Goal: Task Accomplishment & Management: Complete application form

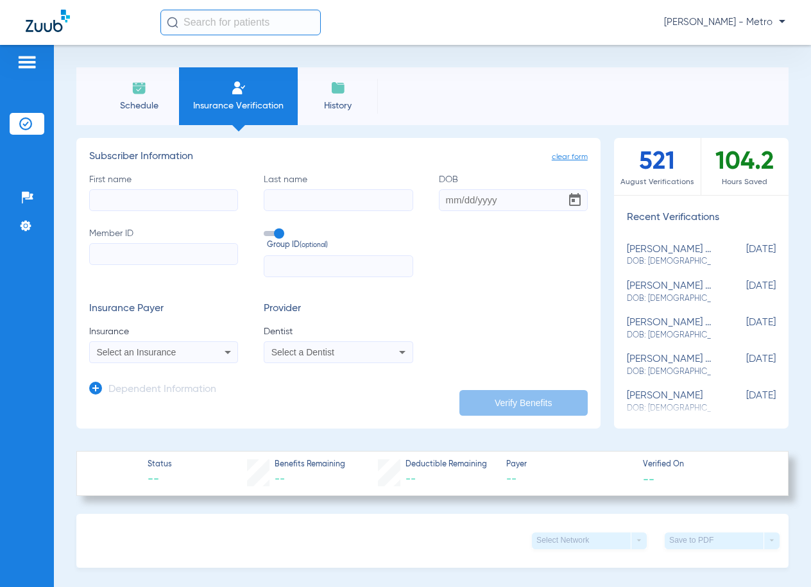
click at [139, 201] on input "First name" at bounding box center [163, 200] width 149 height 22
click at [140, 258] on input "Member ID" at bounding box center [163, 254] width 149 height 22
paste input "W289280002"
type input "W289280002"
click at [142, 207] on input "First name Required" at bounding box center [163, 200] width 149 height 22
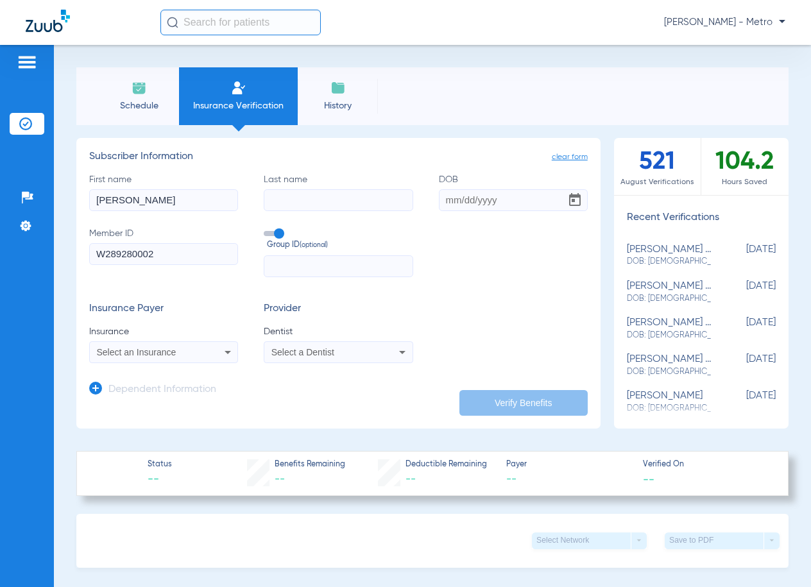
type input "CORRINA"
type input "ORTIZ"
type input "05/21/2006"
click at [194, 351] on div "Select an Insurance" at bounding box center [150, 352] width 107 height 9
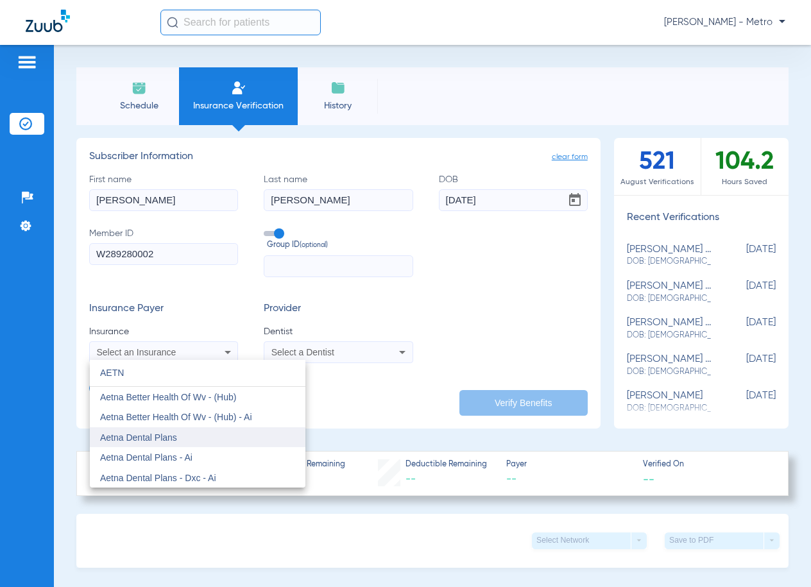
type input "AETN"
click at [182, 436] on mat-option "Aetna Dental Plans" at bounding box center [198, 437] width 216 height 21
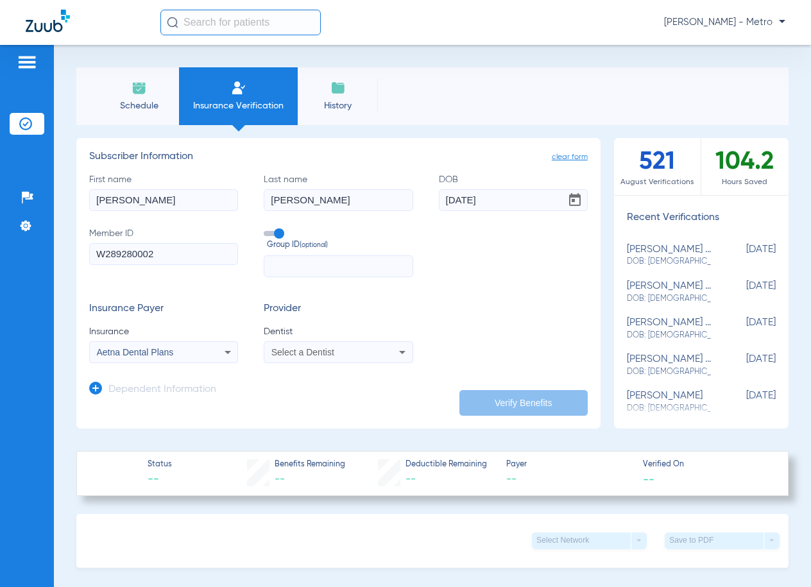
click at [280, 341] on mat-select "Select a Dentist" at bounding box center [338, 352] width 149 height 22
click at [284, 345] on div "Select a Dentist" at bounding box center [338, 352] width 148 height 15
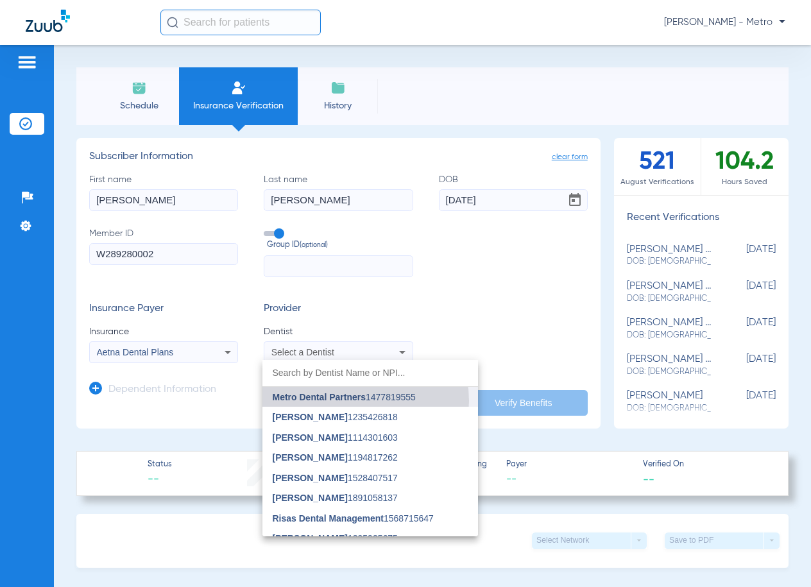
click at [351, 401] on span "Metro Dental Partners" at bounding box center [319, 397] width 93 height 10
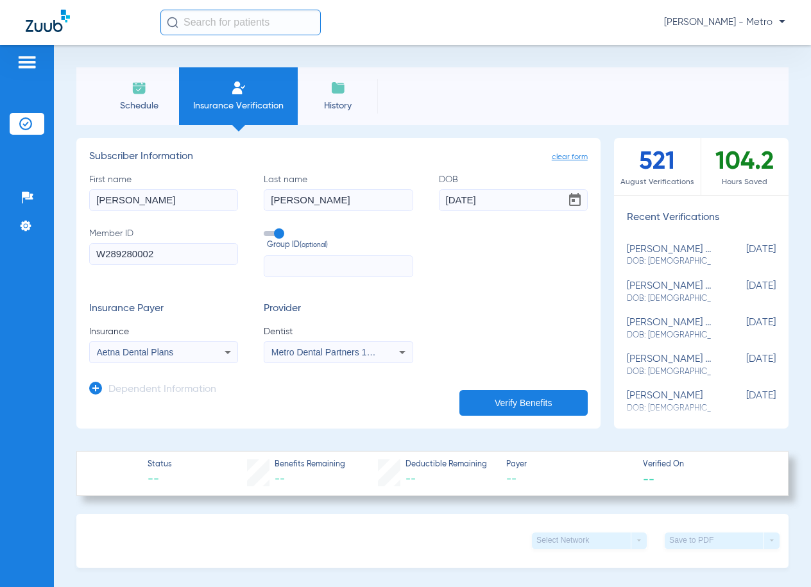
click at [496, 393] on button "Verify Benefits" at bounding box center [523, 403] width 128 height 26
click at [299, 266] on input "text" at bounding box center [338, 266] width 149 height 22
paste input "018123303100001"
type input "018123303100001"
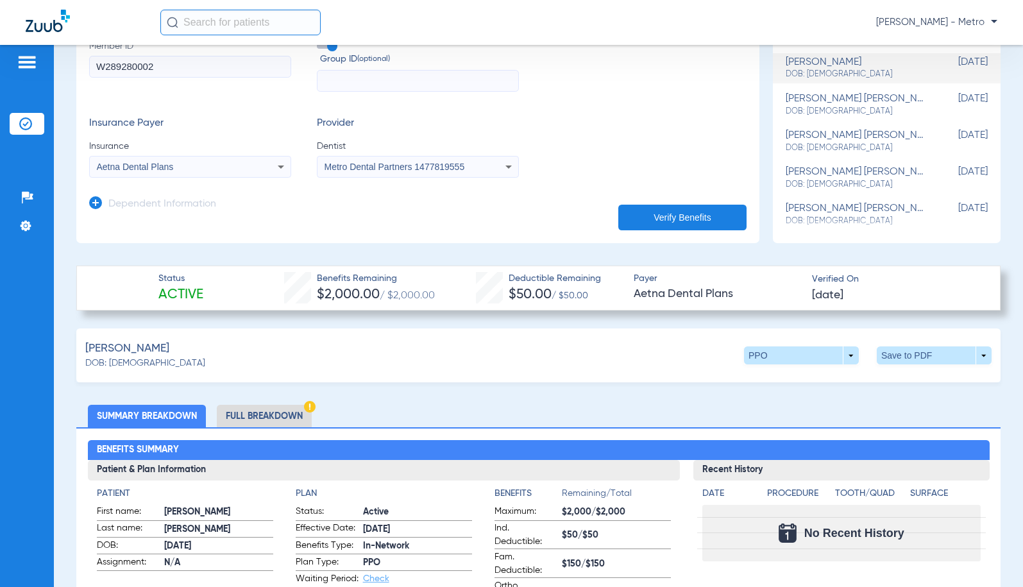
scroll to position [192, 0]
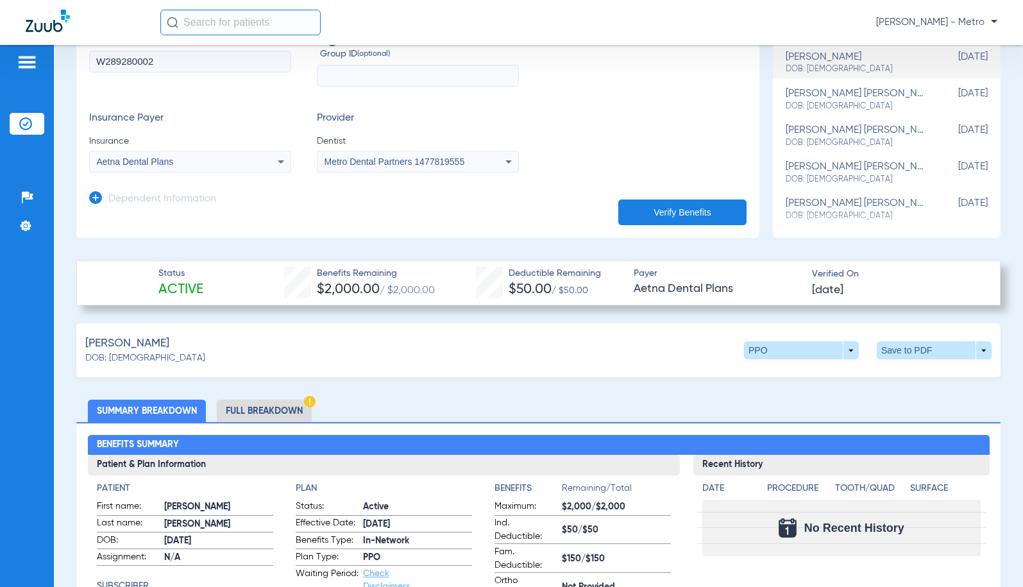
click at [243, 412] on li "Full Breakdown" at bounding box center [264, 411] width 95 height 22
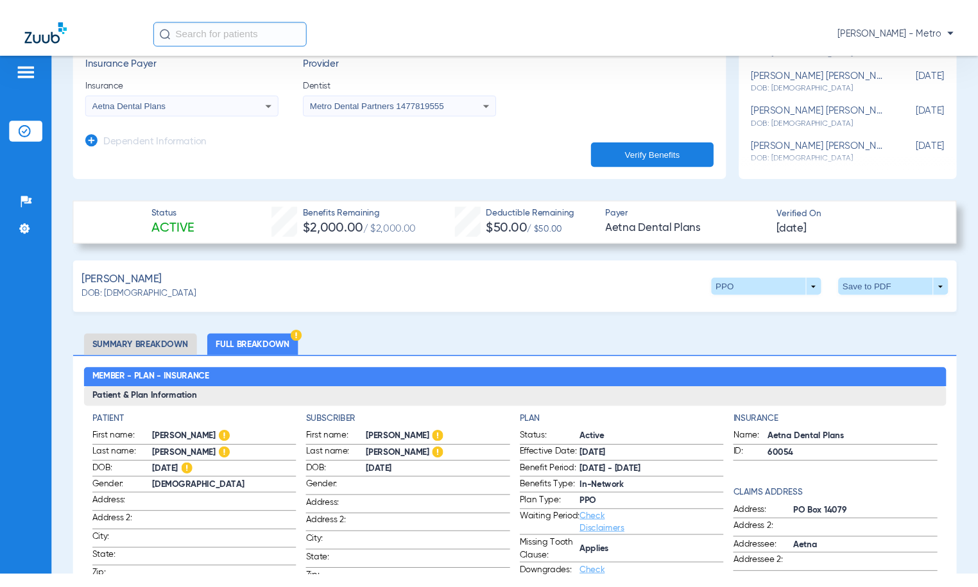
scroll to position [128, 0]
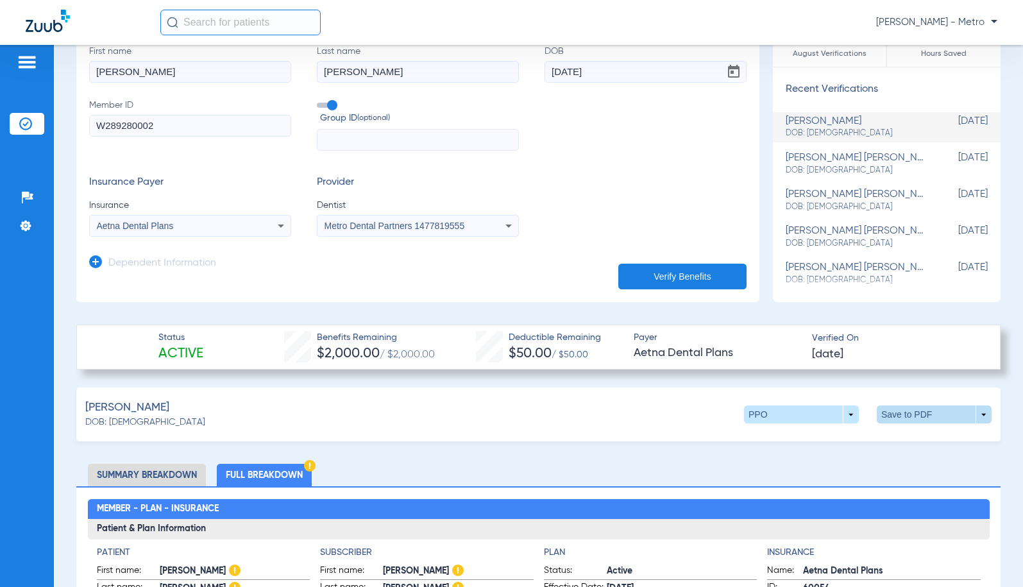
click at [810, 409] on span at bounding box center [934, 414] width 115 height 18
click at [810, 441] on span "Save to PDF" at bounding box center [828, 438] width 51 height 9
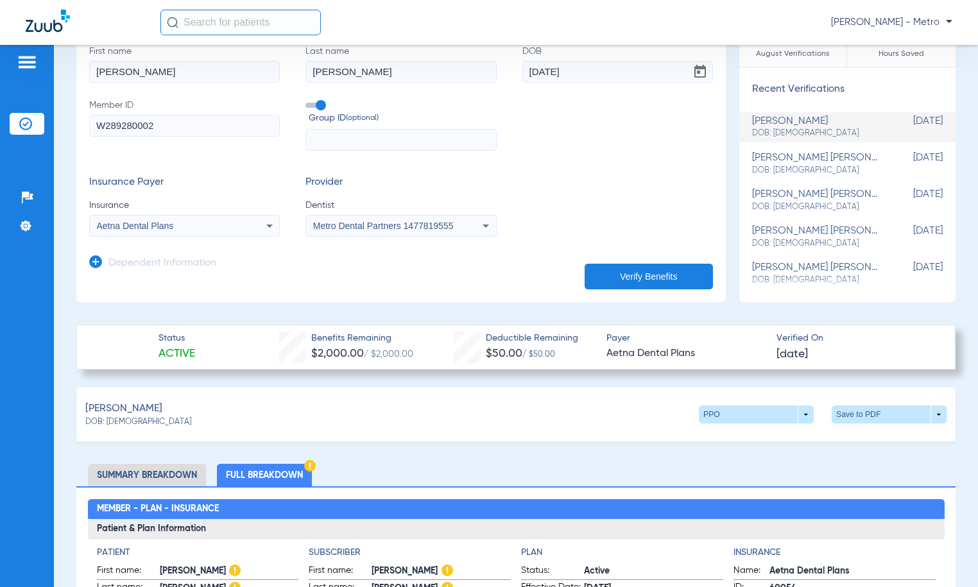
scroll to position [0, 0]
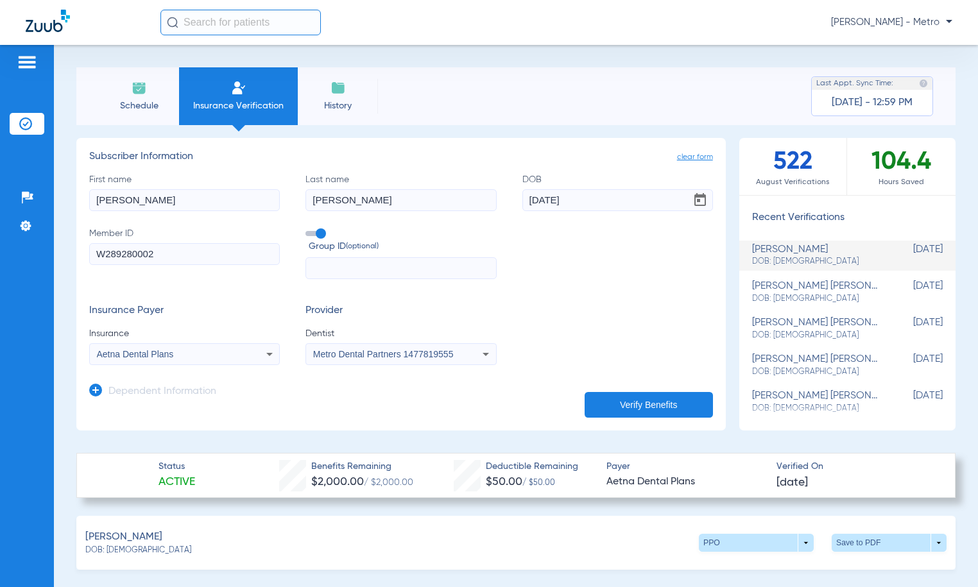
click at [228, 81] on li "Insurance Verification" at bounding box center [238, 96] width 119 height 58
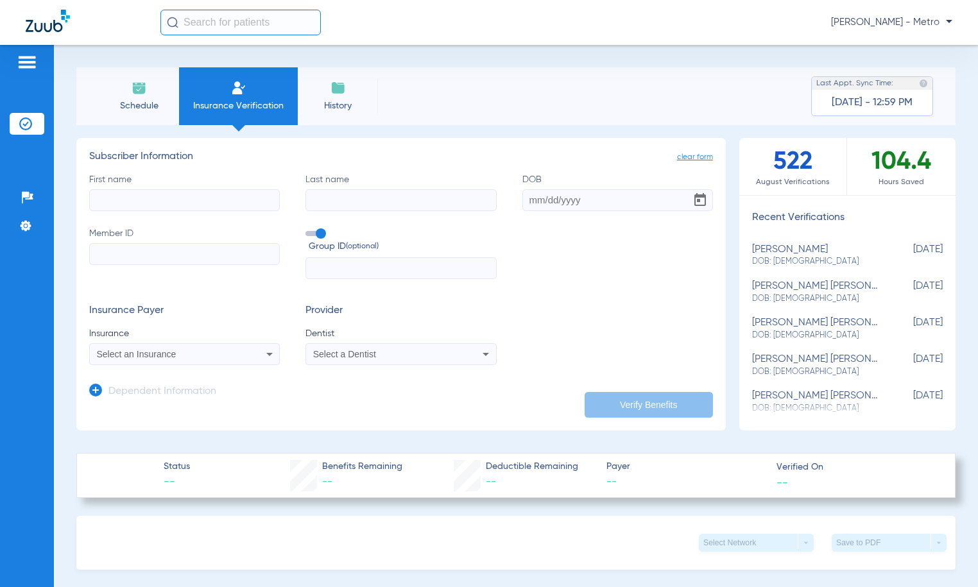
click at [189, 210] on input "First name" at bounding box center [184, 200] width 191 height 22
type input "MARGARITA"
type input "CHAVEZ"
type input "09/19/1963"
type input "51000001247962"
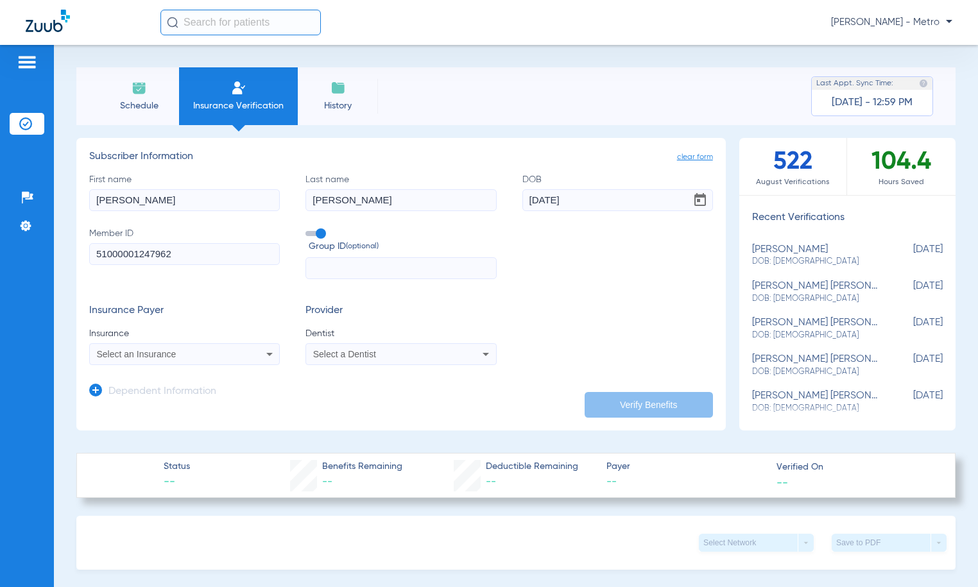
click at [333, 270] on input "text" at bounding box center [400, 268] width 191 height 22
click at [163, 353] on span "Select an Insurance" at bounding box center [137, 354] width 80 height 10
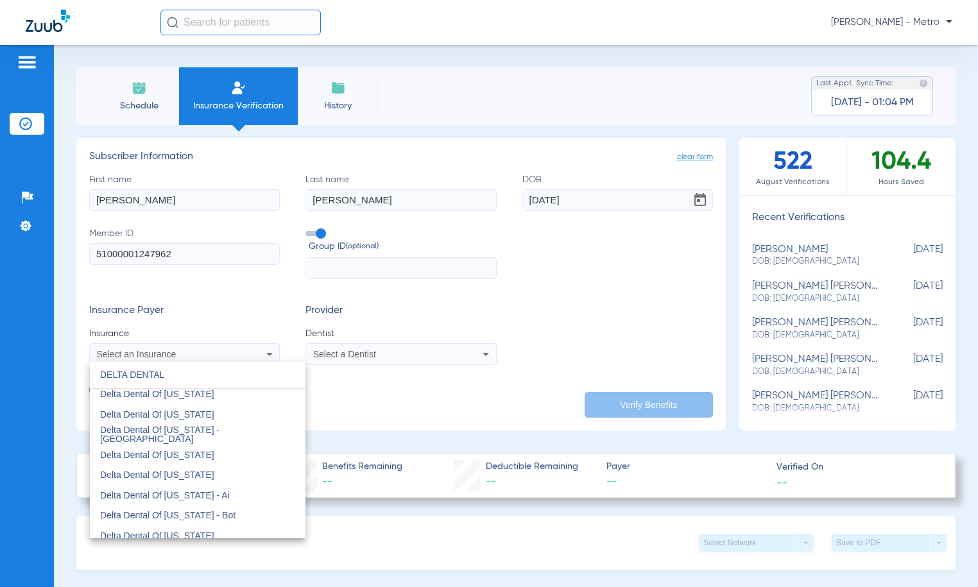
scroll to position [1219, 0]
type input "DELTA DENTAL"
click at [234, 467] on mat-option "Delta Dental Of [US_STATE]" at bounding box center [198, 473] width 216 height 21
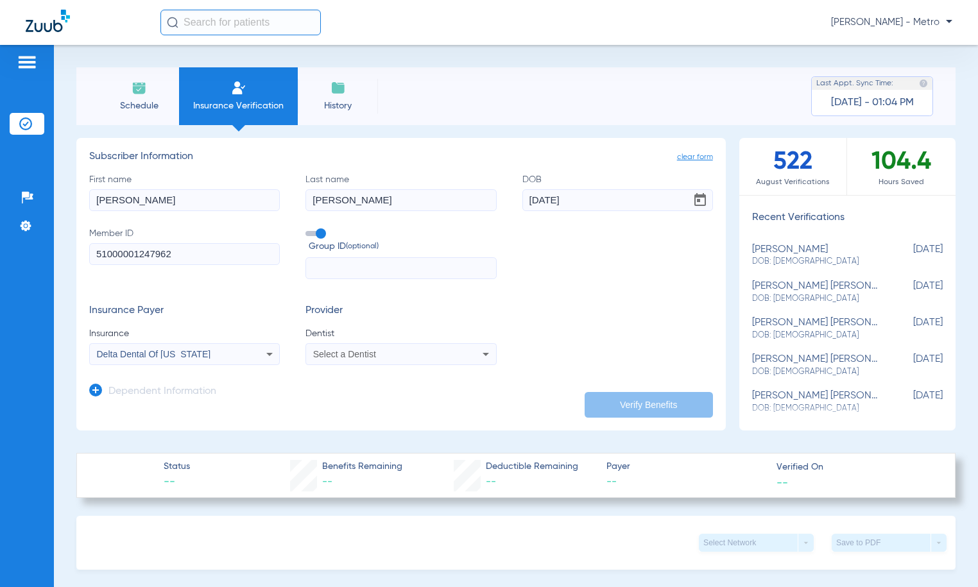
click at [346, 354] on span "Select a Dentist" at bounding box center [344, 354] width 63 height 10
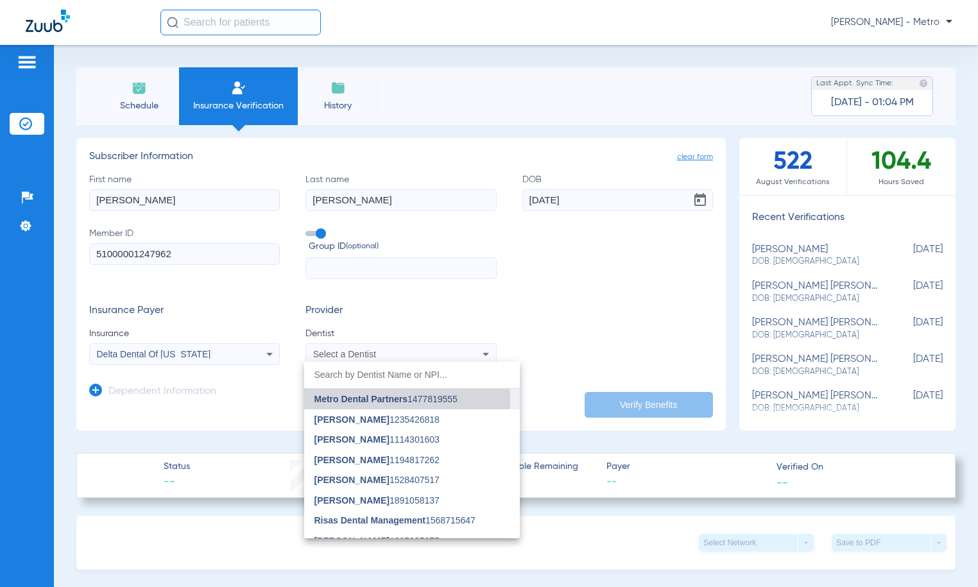
click at [388, 399] on span "Metro Dental Partners" at bounding box center [360, 399] width 93 height 10
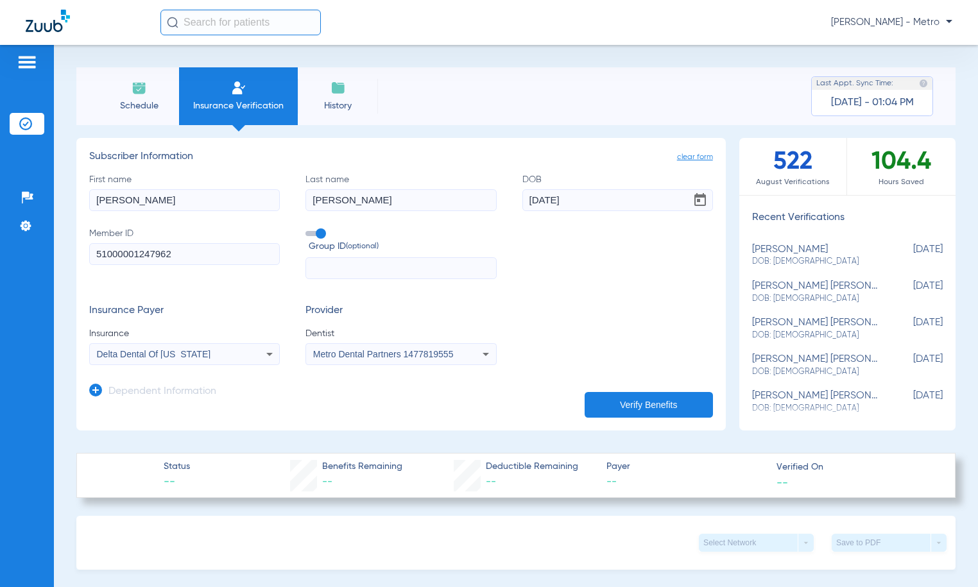
click at [614, 395] on button "Verify Benefits" at bounding box center [648, 405] width 128 height 26
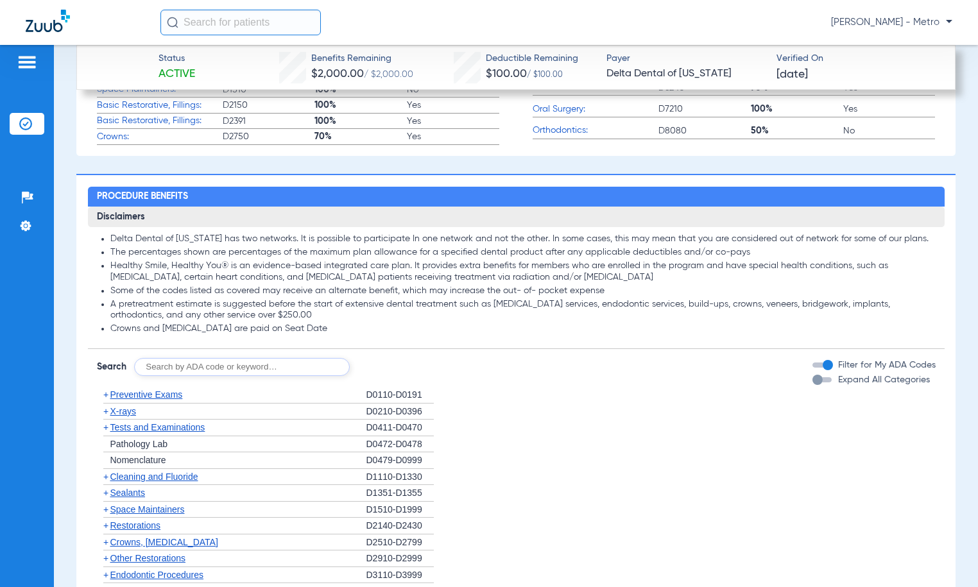
scroll to position [962, 0]
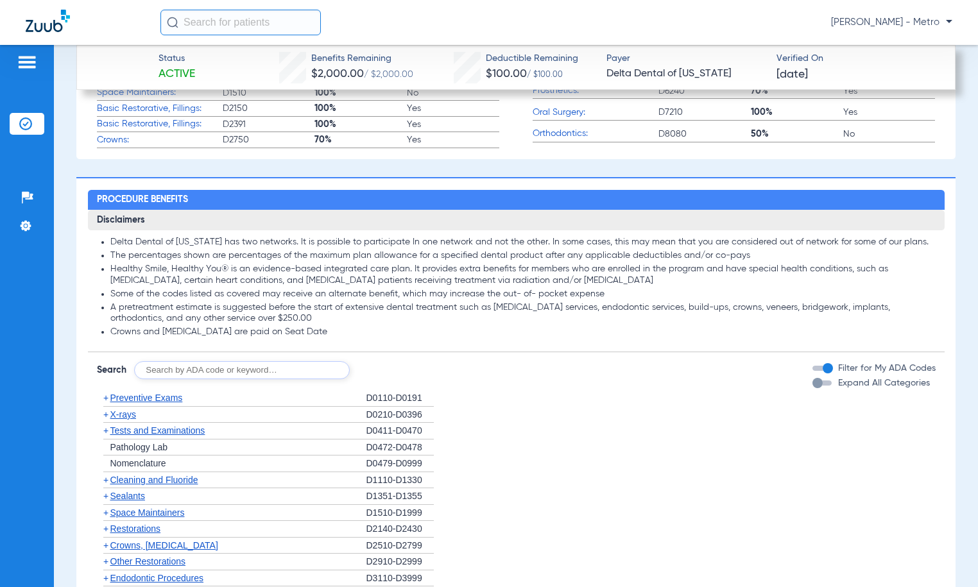
click at [812, 381] on div "button" at bounding box center [817, 383] width 10 height 10
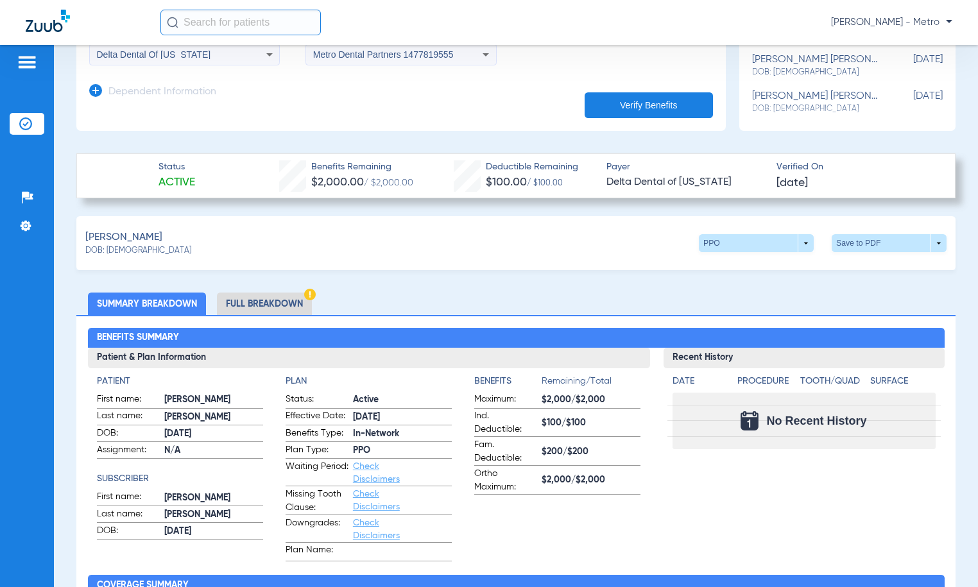
scroll to position [321, 0]
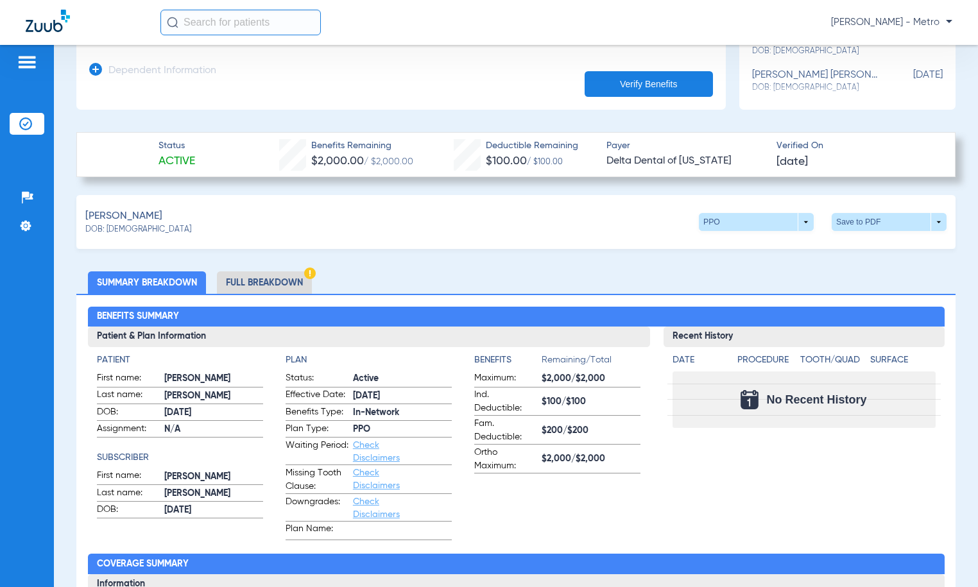
click at [284, 280] on li "Full Breakdown" at bounding box center [264, 282] width 95 height 22
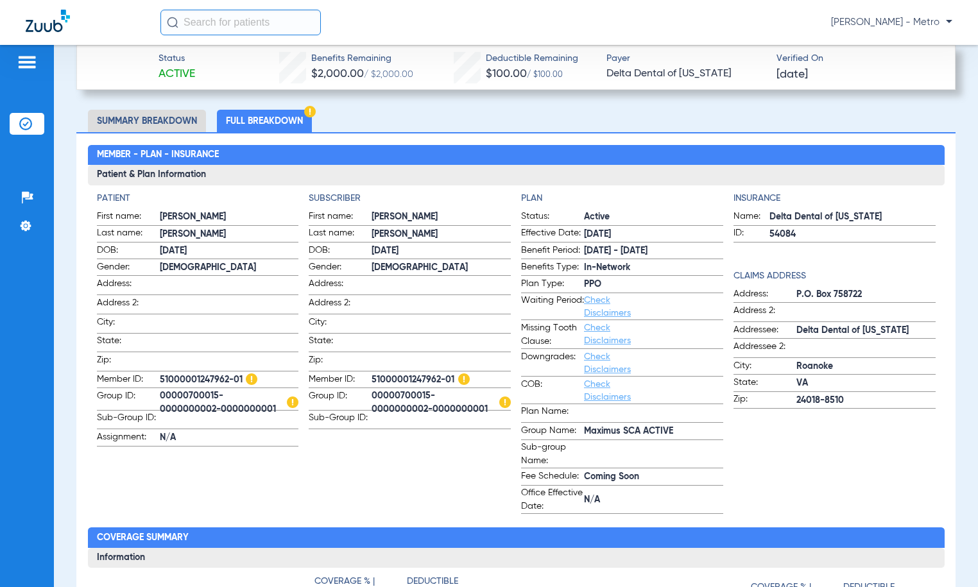
scroll to position [513, 0]
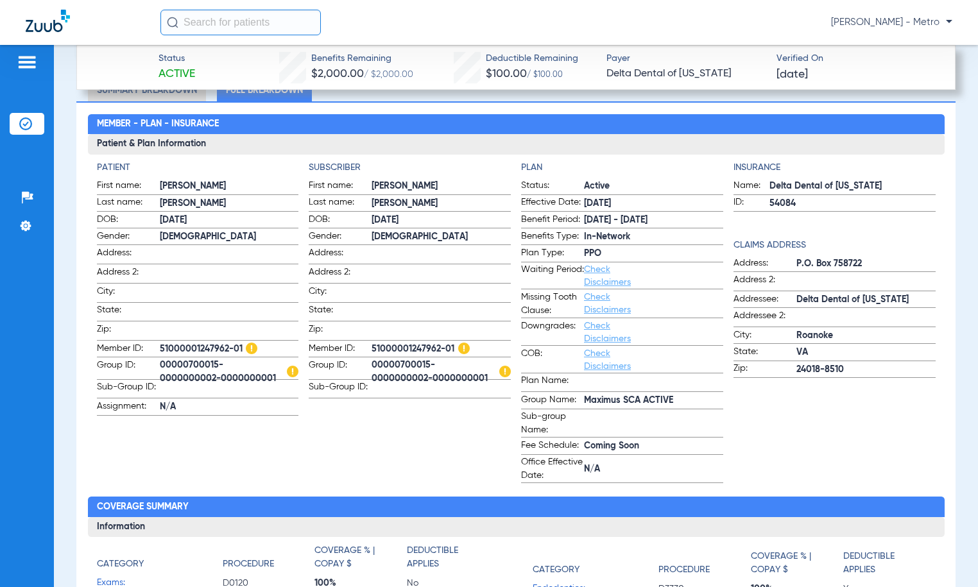
click at [4, 291] on div "Patients Insurance Verification Setup Help Center Settings" at bounding box center [27, 338] width 54 height 587
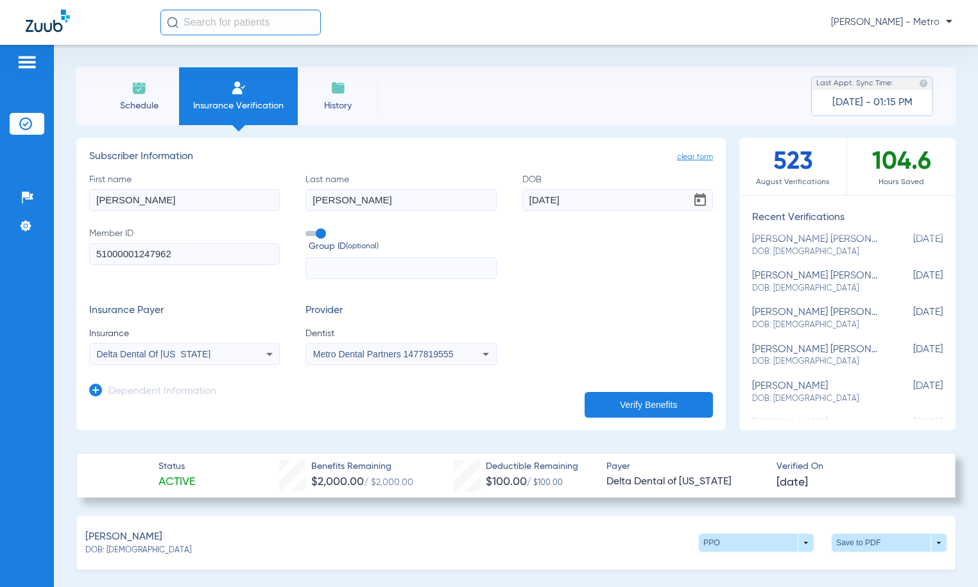
scroll to position [192, 0]
click at [861, 534] on span at bounding box center [889, 543] width 115 height 18
click at [769, 565] on span "Save to PDF" at bounding box center [783, 567] width 51 height 9
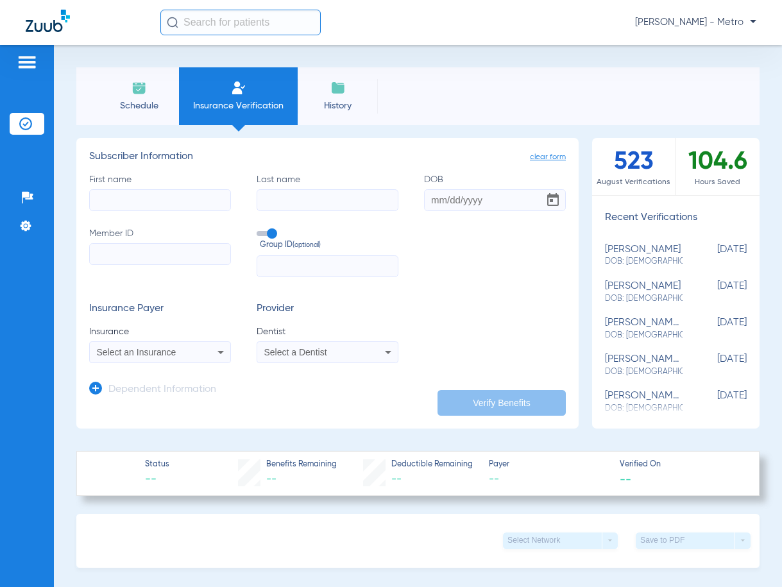
click at [142, 255] on input "Member ID" at bounding box center [160, 254] width 142 height 22
paste input "21641783"
type input "21641783"
click at [142, 207] on input "First name" at bounding box center [160, 200] width 142 height 22
type input "[PERSON_NAME]"
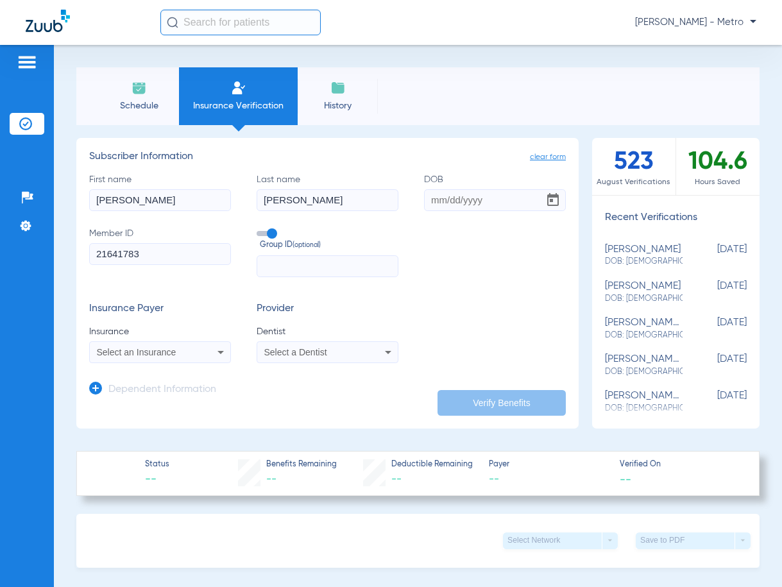
type input "[PERSON_NAME]"
type input "[DATE]"
click at [167, 355] on span "Select an Insurance" at bounding box center [137, 352] width 80 height 10
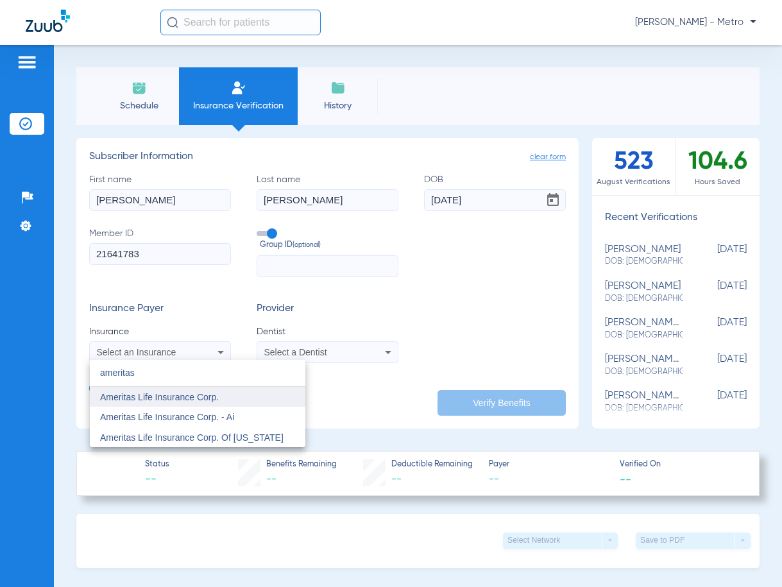
type input "ameritas"
click at [211, 394] on span "Ameritas Life Insurance Corp." at bounding box center [159, 397] width 119 height 10
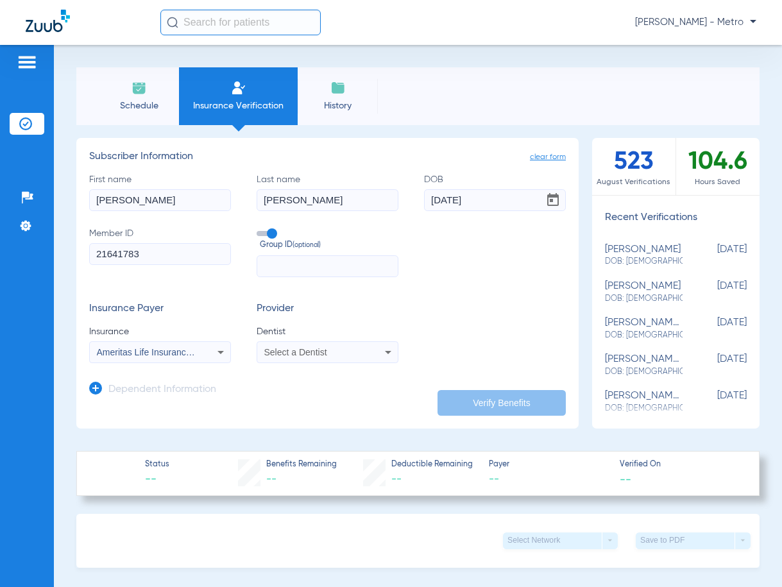
click at [332, 348] on div "Select a Dentist" at bounding box center [314, 352] width 101 height 9
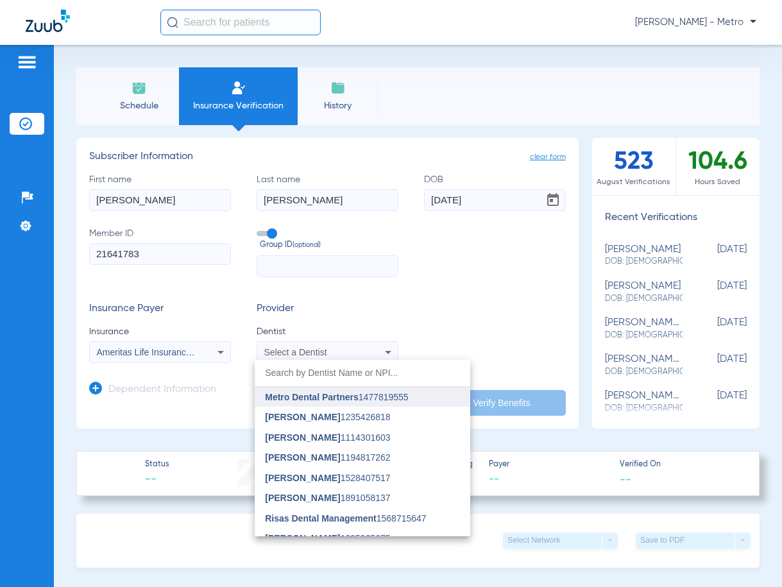
click at [337, 393] on span "Metro Dental Partners" at bounding box center [311, 397] width 93 height 10
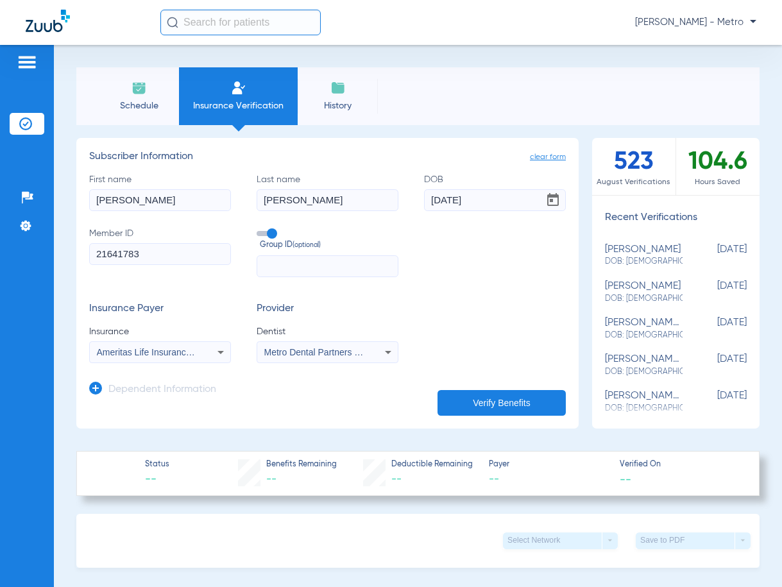
click at [468, 398] on button "Verify Benefits" at bounding box center [502, 403] width 128 height 26
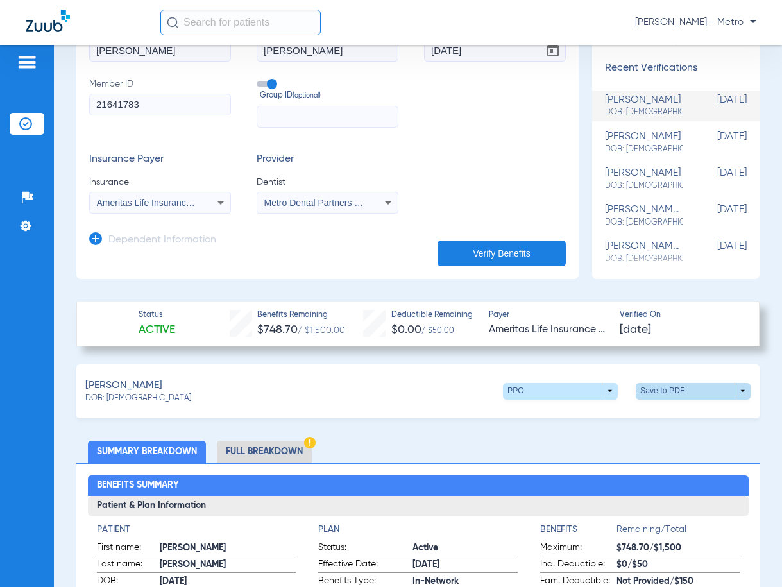
scroll to position [128, 0]
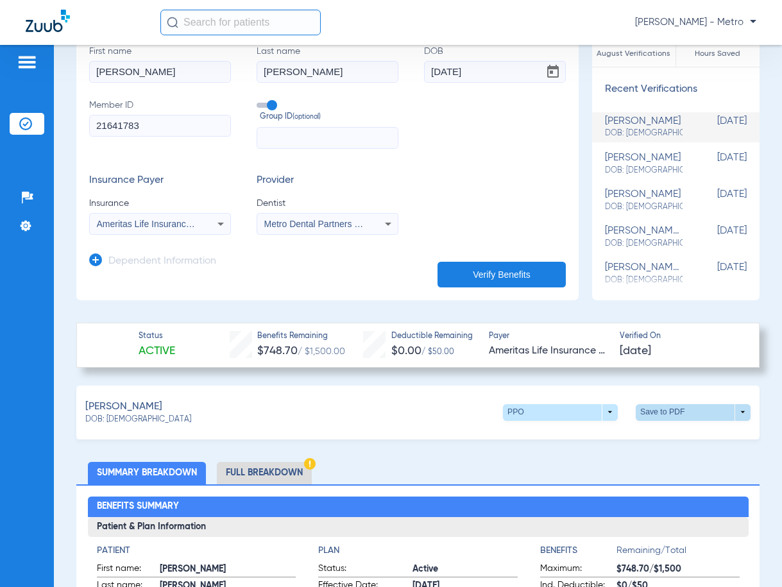
click at [661, 408] on span at bounding box center [693, 412] width 115 height 17
click at [575, 443] on button "insert_drive_file Save to PDF" at bounding box center [574, 436] width 97 height 26
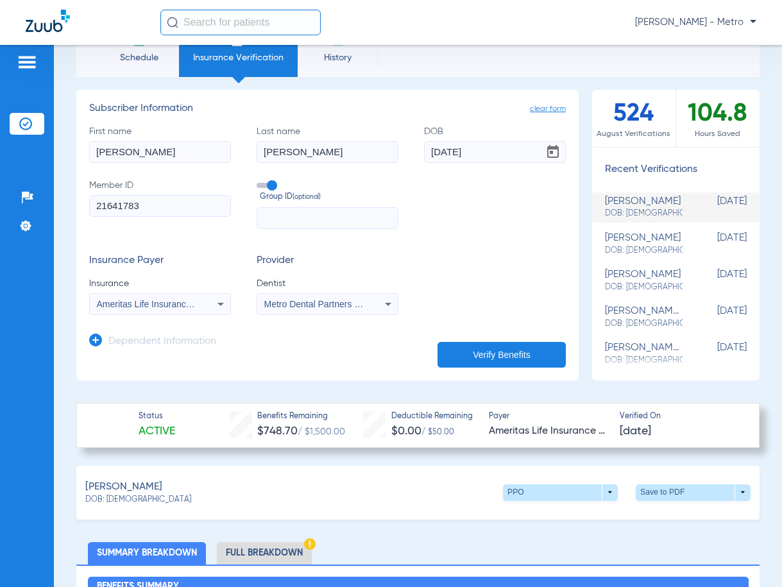
scroll to position [0, 0]
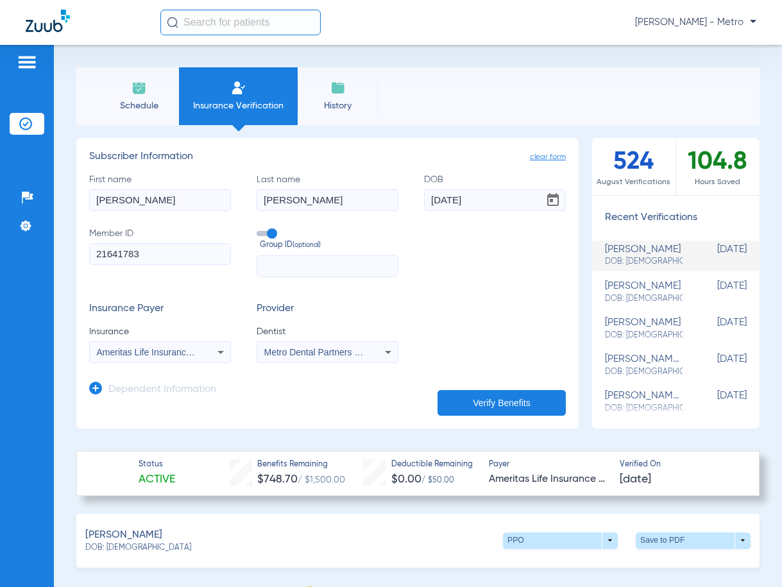
click at [228, 86] on li "Insurance Verification" at bounding box center [238, 96] width 119 height 58
click at [250, 97] on li "Insurance Verification" at bounding box center [238, 96] width 119 height 58
click at [248, 97] on li "Insurance Verification" at bounding box center [238, 96] width 119 height 58
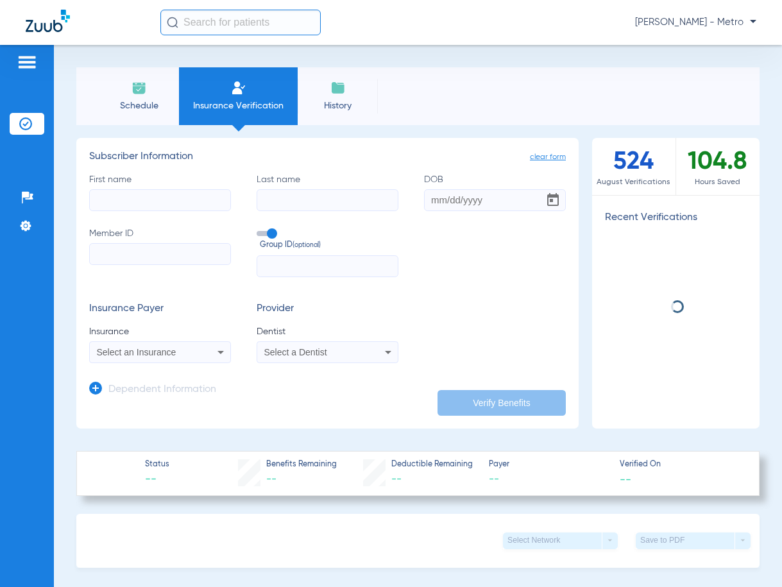
click at [143, 201] on input "First name" at bounding box center [160, 200] width 142 height 22
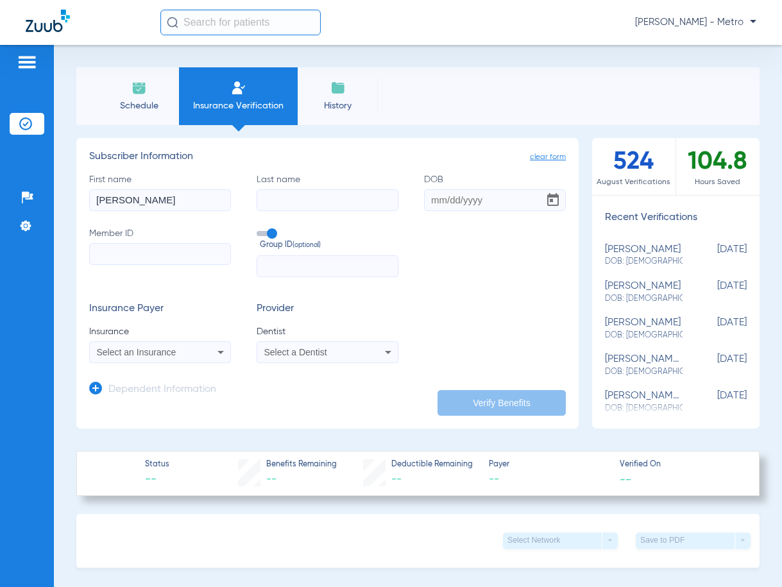
type input "RONALD"
type input "BROOKS"
type input "01/23/1955"
click at [146, 250] on input "Member ID" at bounding box center [160, 254] width 142 height 22
paste input "08021643980"
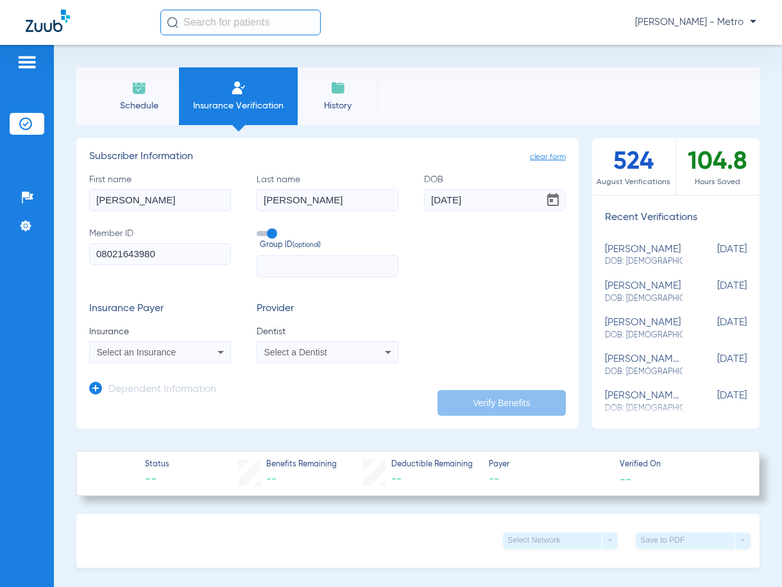
type input "08021643980"
click at [273, 271] on input "text" at bounding box center [328, 266] width 142 height 22
click at [197, 349] on div "Select an Insurance" at bounding box center [160, 352] width 141 height 15
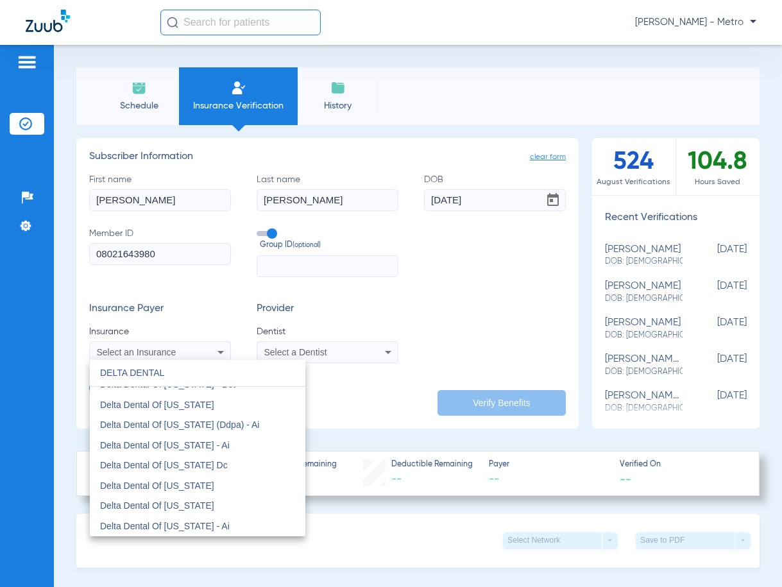
scroll to position [1347, 0]
type input "DELTA DENTAL"
click at [232, 487] on mat-option "Delta Dental Of [US_STATE]" at bounding box center [198, 484] width 216 height 21
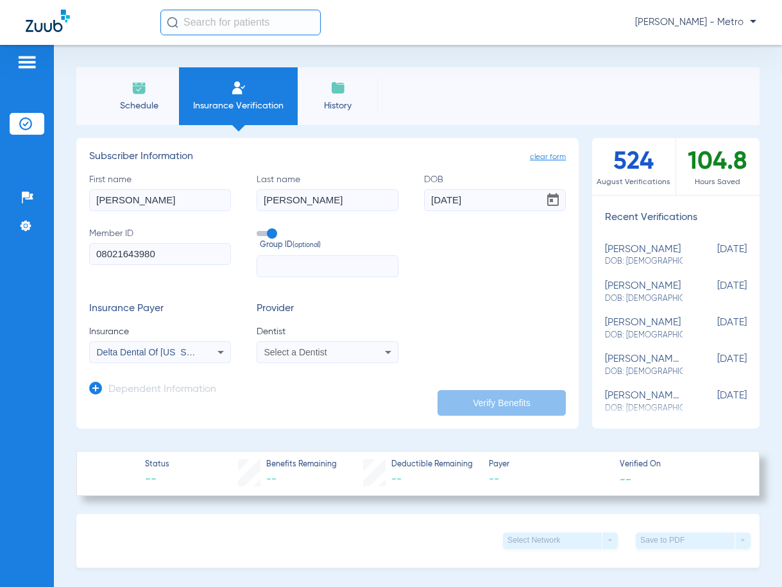
click at [348, 352] on div "Select a Dentist" at bounding box center [314, 352] width 101 height 9
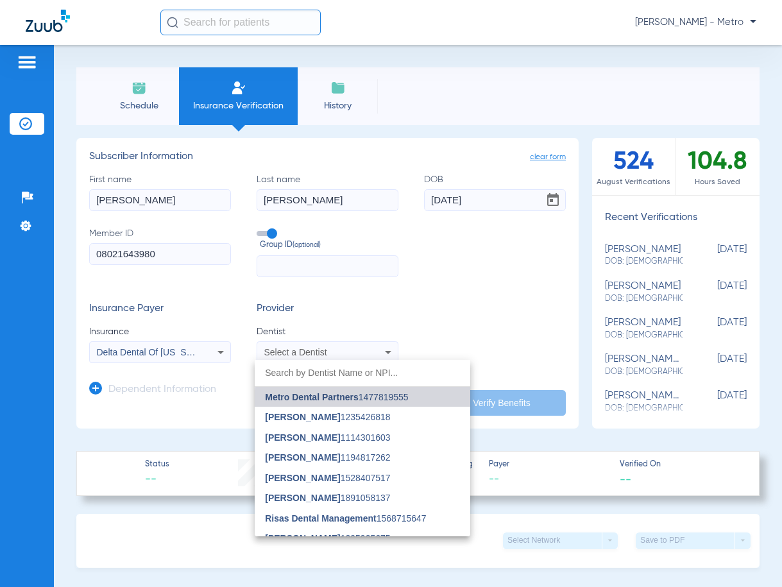
click at [363, 402] on mat-option "Metro Dental Partners 1477819555" at bounding box center [363, 397] width 216 height 21
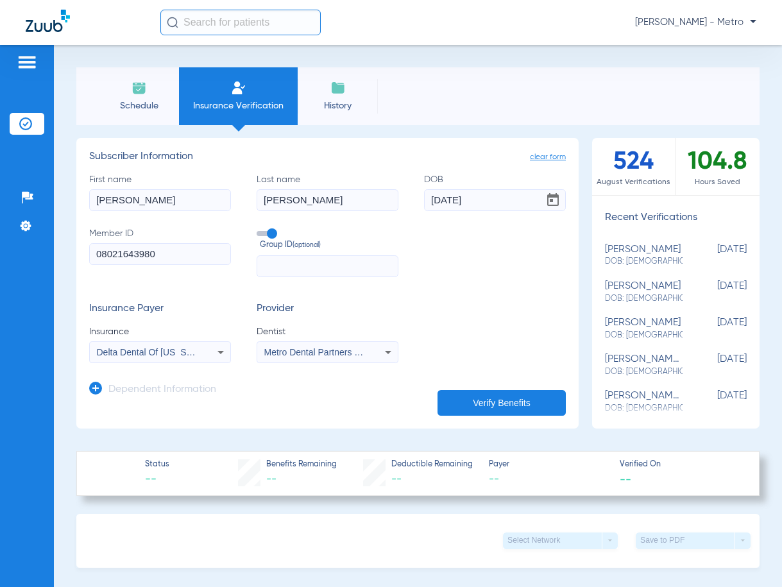
click at [488, 402] on button "Verify Benefits" at bounding box center [502, 403] width 128 height 26
